Goal: Check status: Check status

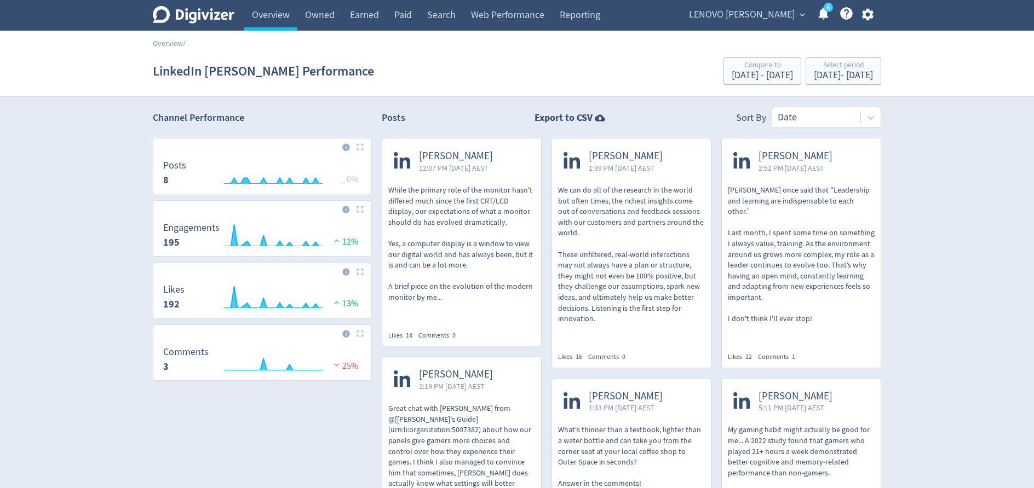
click at [813, 69] on div "Select period" at bounding box center [842, 65] width 59 height 9
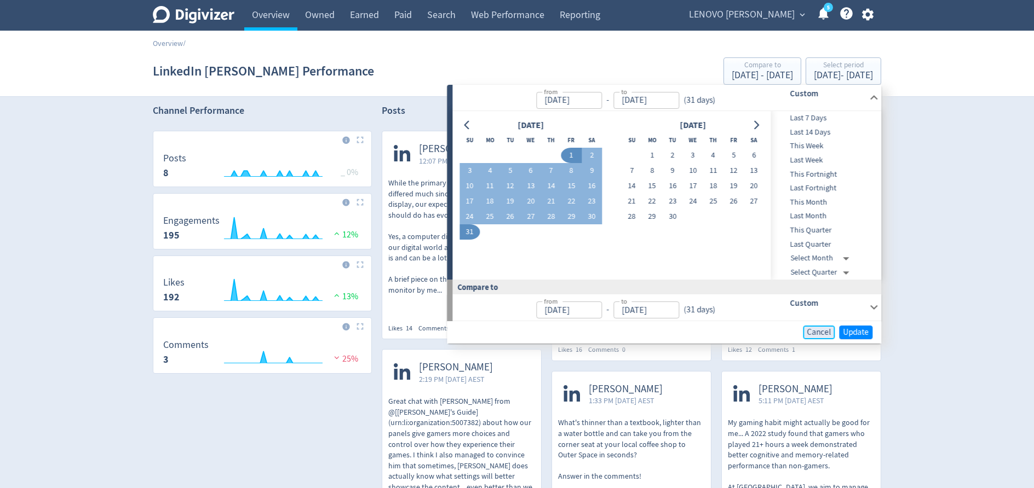
click at [828, 333] on span "Cancel" at bounding box center [818, 332] width 24 height 8
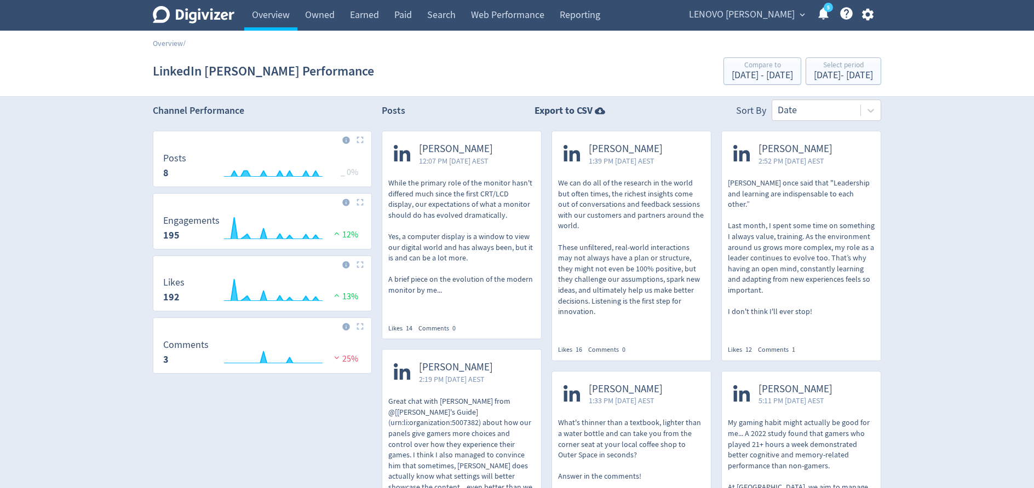
click at [742, 18] on span "LENOVO [PERSON_NAME]" at bounding box center [742, 15] width 106 height 18
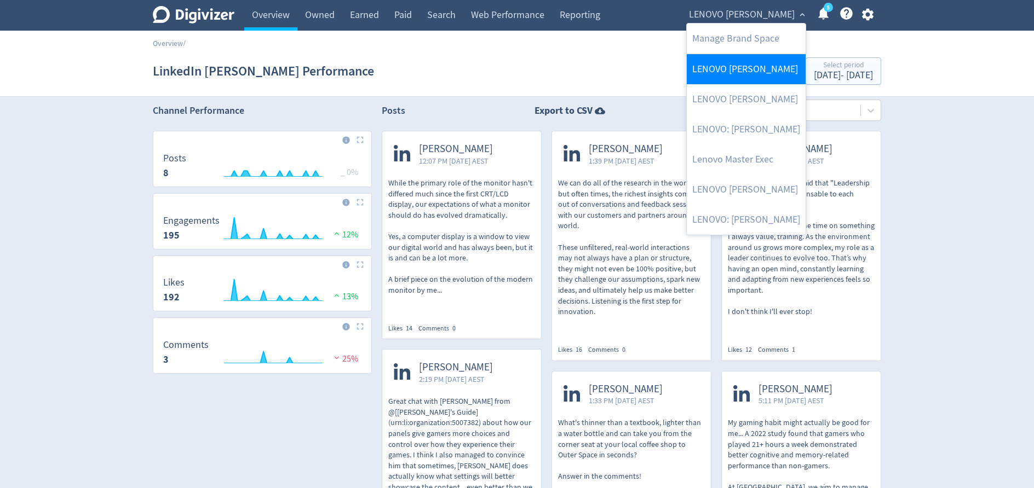
click at [735, 72] on link "LENOVO [PERSON_NAME]" at bounding box center [745, 69] width 119 height 30
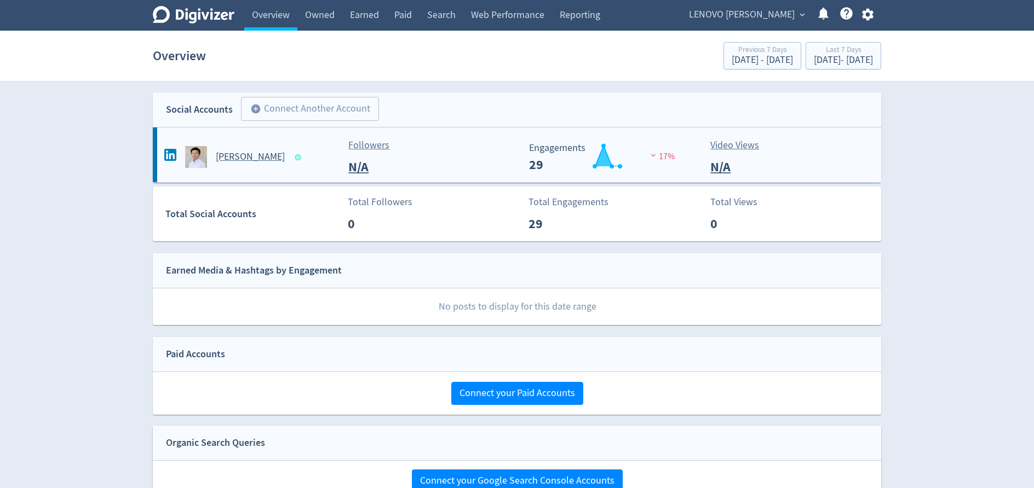
click at [243, 160] on h5 "[PERSON_NAME]" at bounding box center [250, 157] width 69 height 13
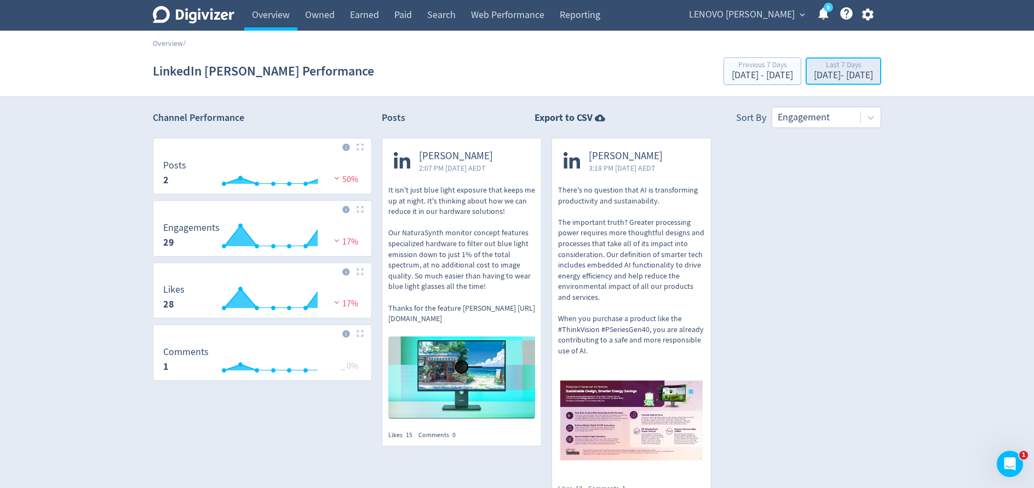
click at [828, 66] on div "Last 7 Days" at bounding box center [842, 65] width 59 height 9
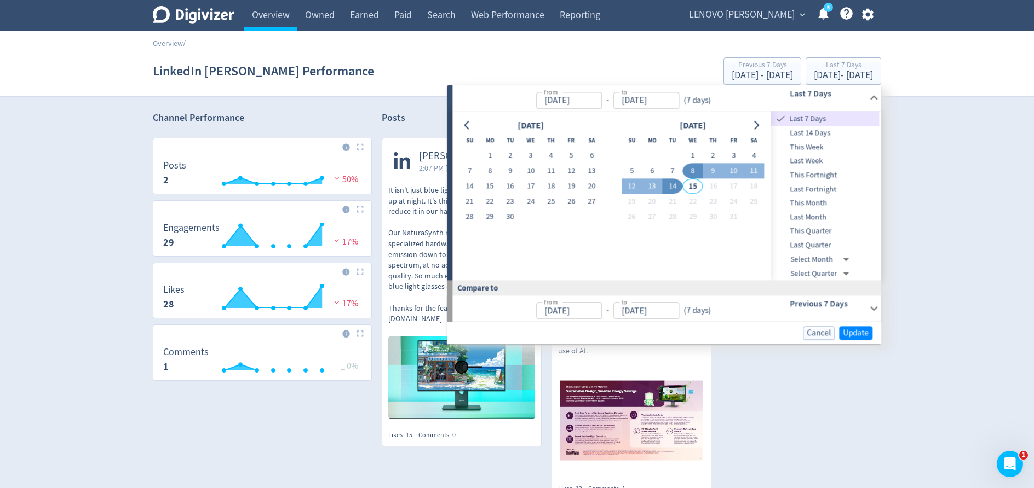
click at [824, 243] on span "Last Quarter" at bounding box center [825, 245] width 108 height 12
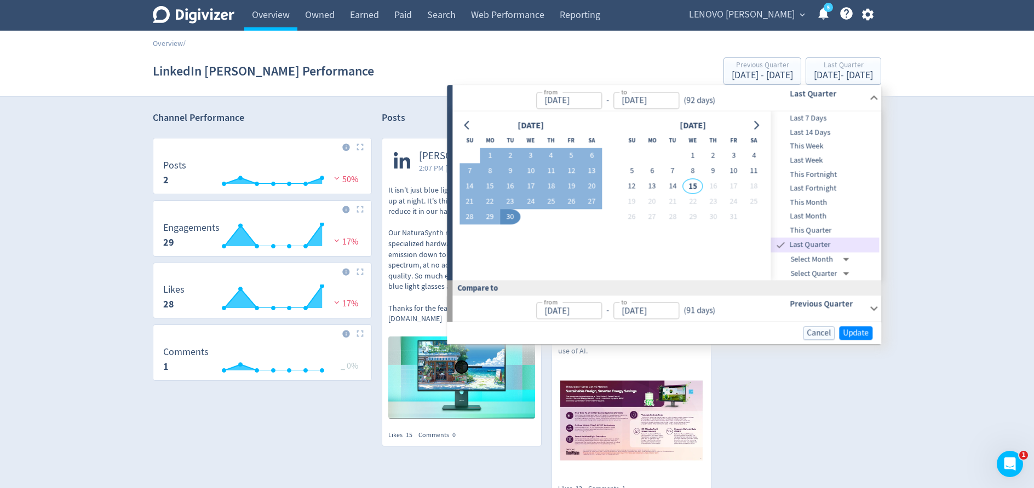
type input "[DATE]"
click at [859, 329] on span "Update" at bounding box center [855, 333] width 26 height 8
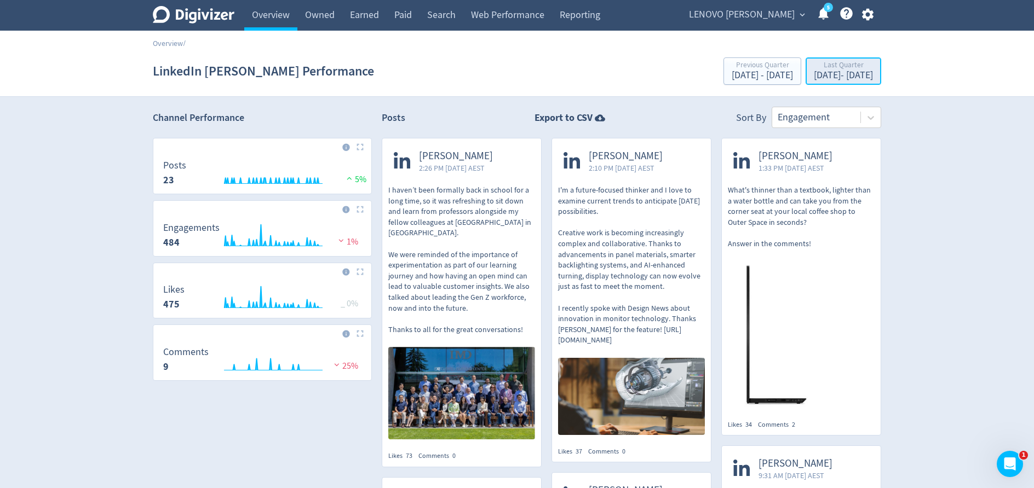
click at [829, 68] on div "Last Quarter" at bounding box center [842, 65] width 59 height 9
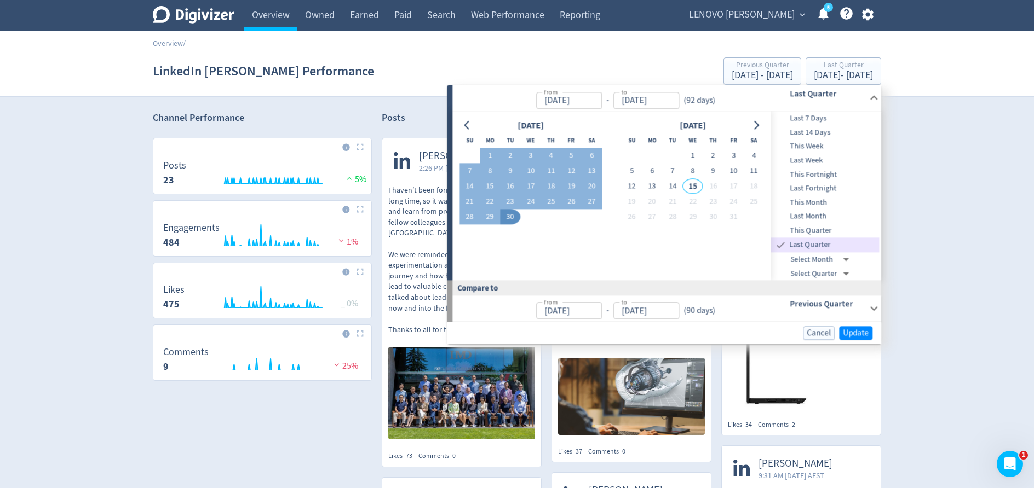
click at [830, 228] on span "This Quarter" at bounding box center [825, 230] width 108 height 12
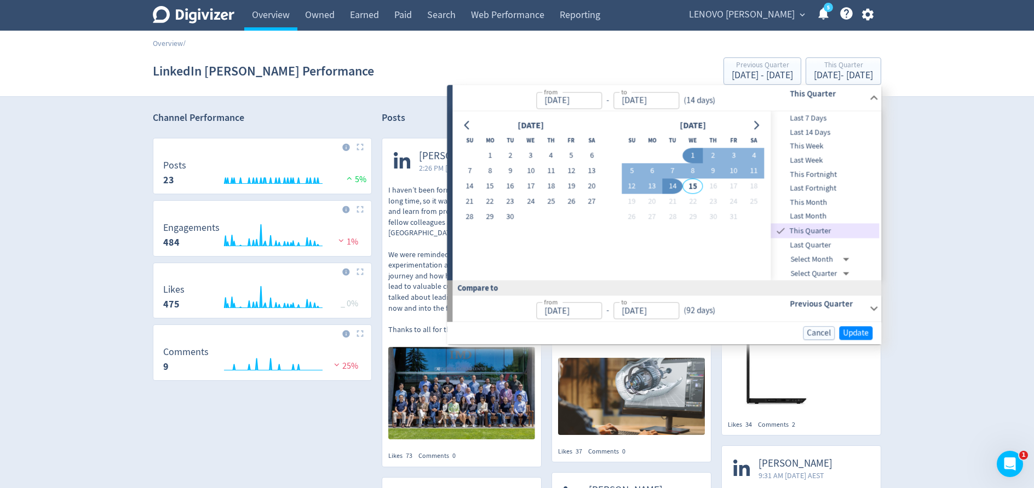
type input "[DATE]"
click at [857, 337] on span "Update" at bounding box center [855, 333] width 26 height 8
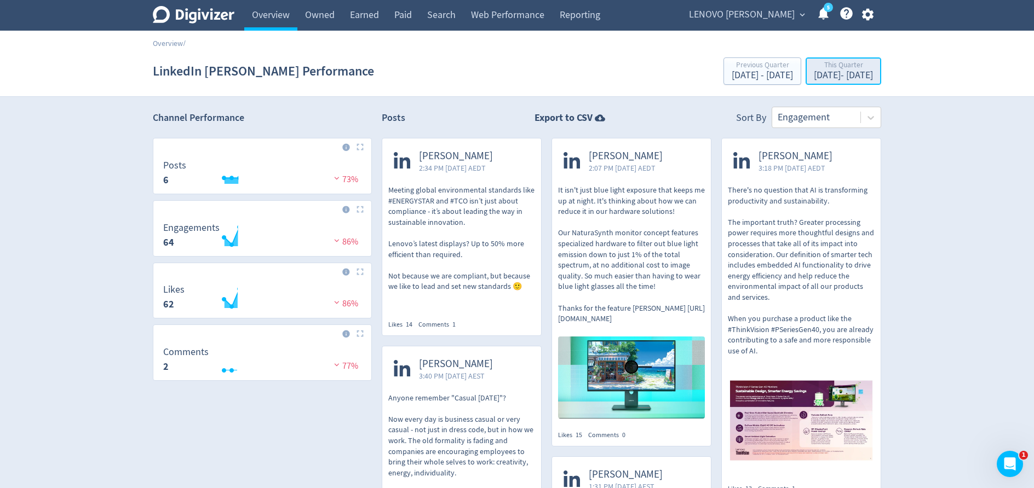
click at [816, 70] on div "This Quarter" at bounding box center [842, 65] width 59 height 9
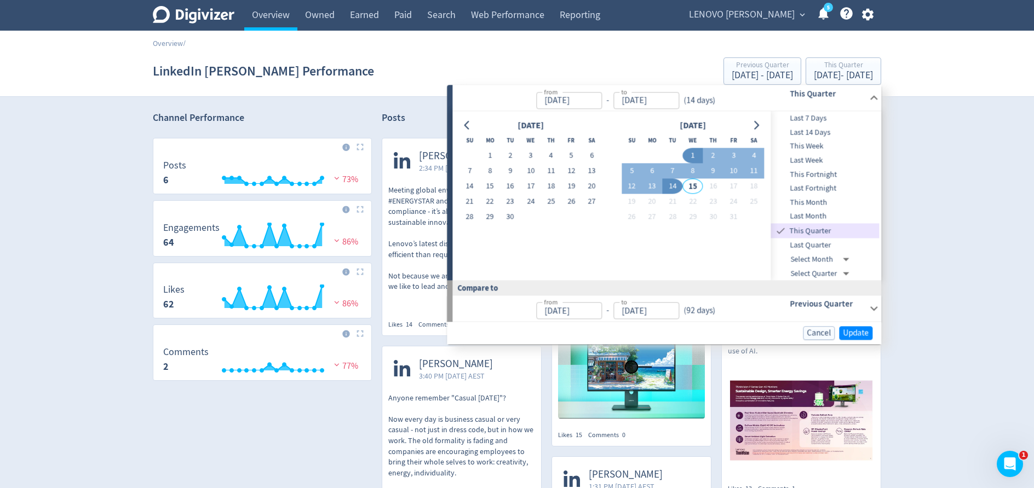
click at [832, 246] on span "Last Quarter" at bounding box center [825, 245] width 108 height 12
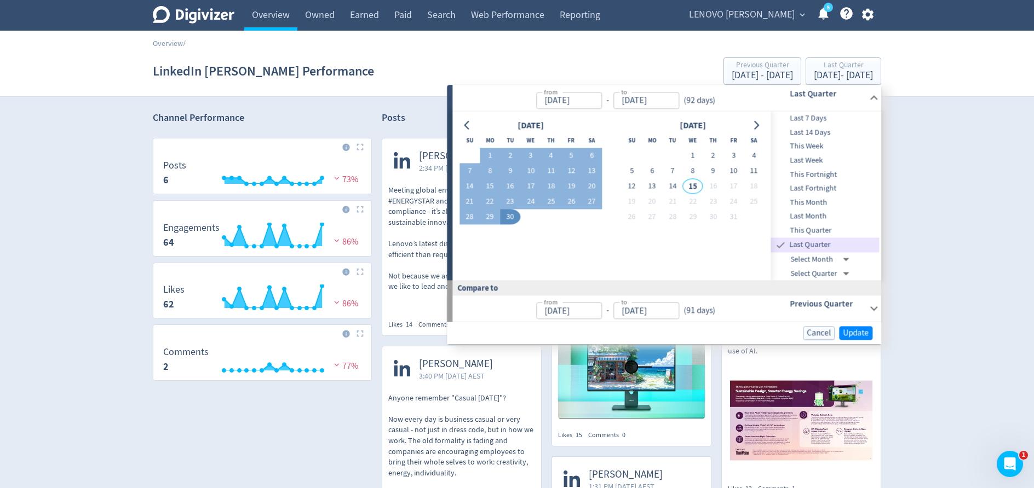
type input "[DATE]"
click at [857, 331] on span "Update" at bounding box center [855, 333] width 26 height 8
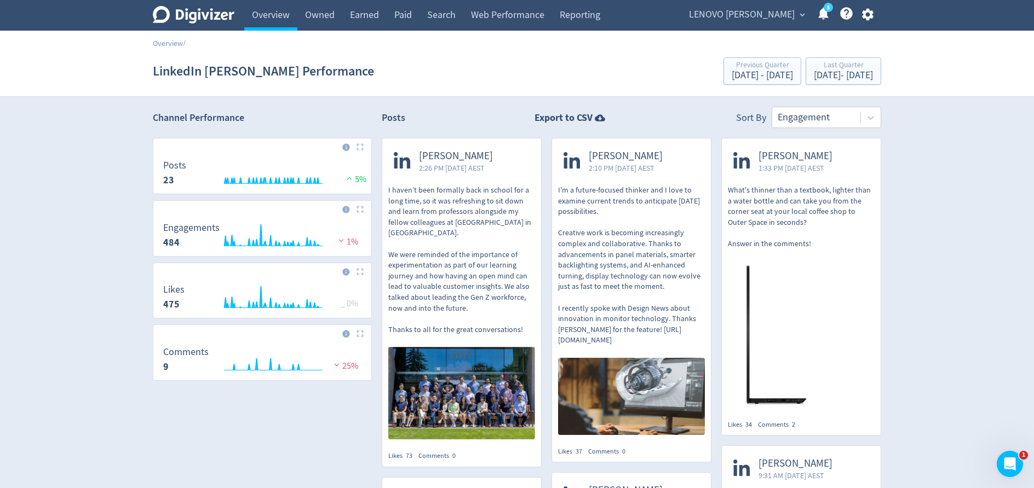
click at [437, 224] on p "I haven’t been formally back in school for a long time, so it was refreshing to…" at bounding box center [461, 260] width 147 height 150
